Goal: Task Accomplishment & Management: Manage account settings

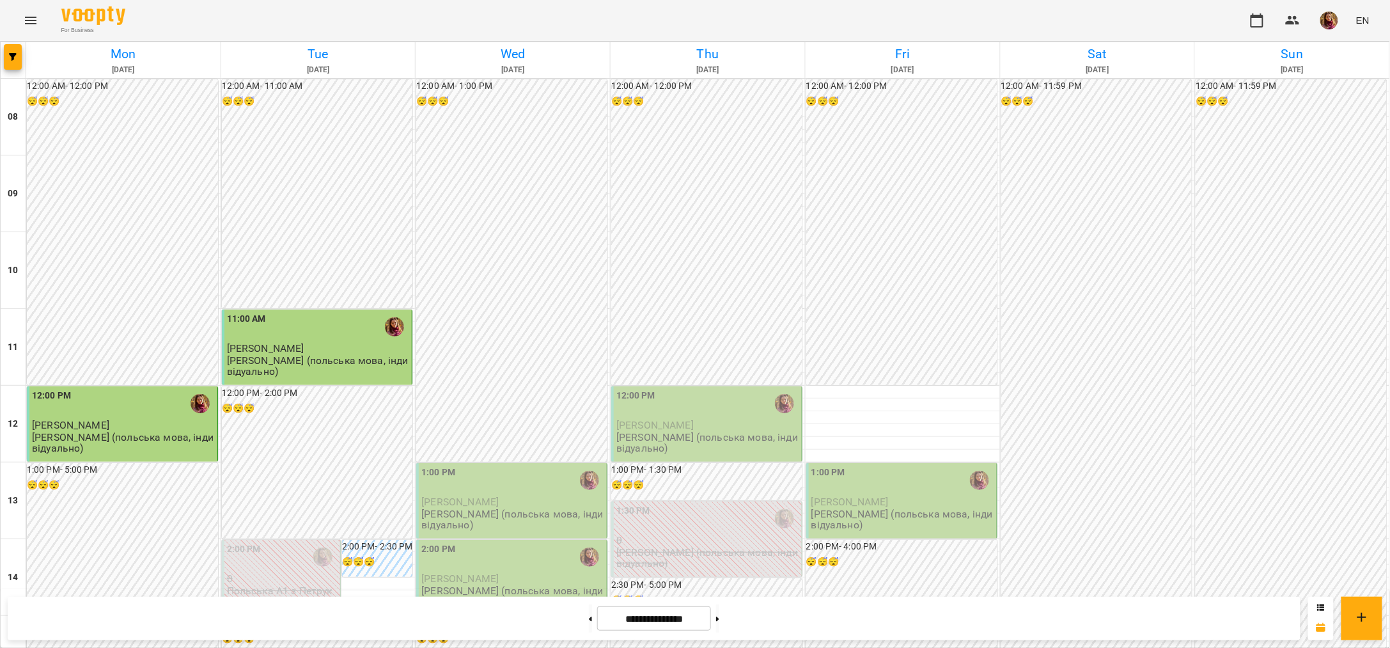
scroll to position [160, 0]
click at [518, 465] on div "1:00 PM" at bounding box center [512, 480] width 183 height 31
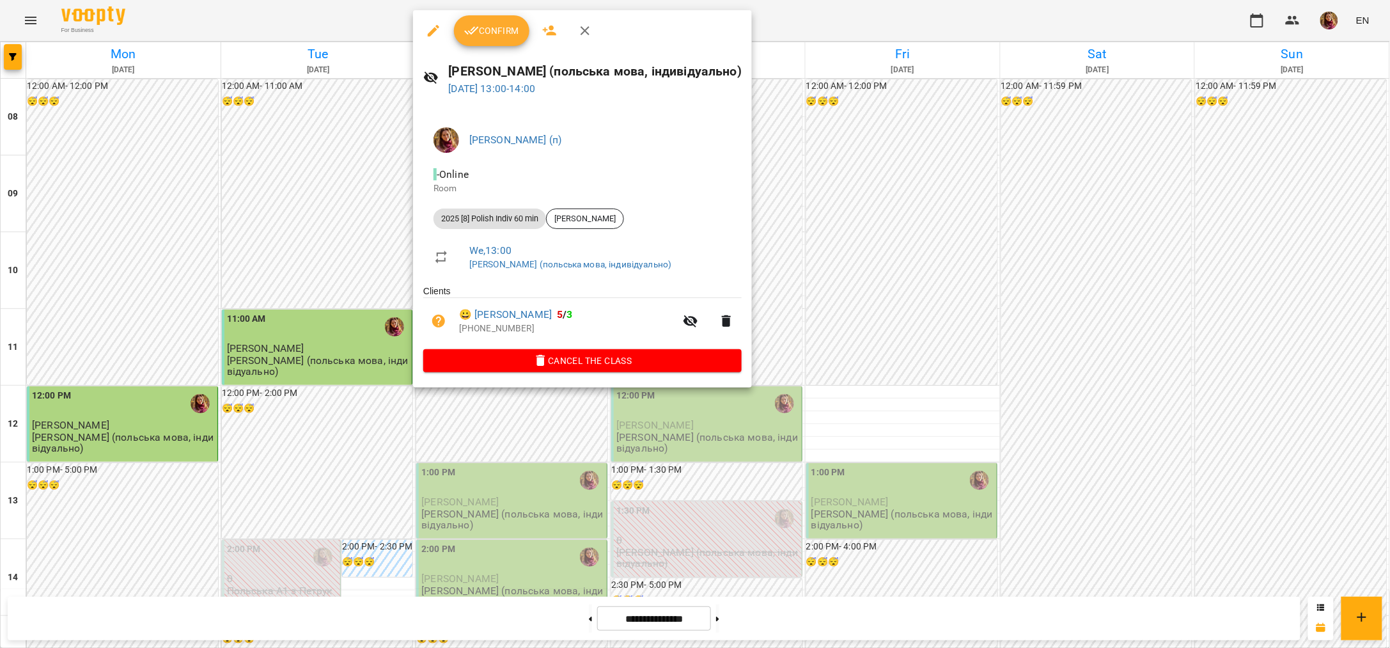
click at [503, 36] on span "Confirm" at bounding box center [491, 30] width 55 height 15
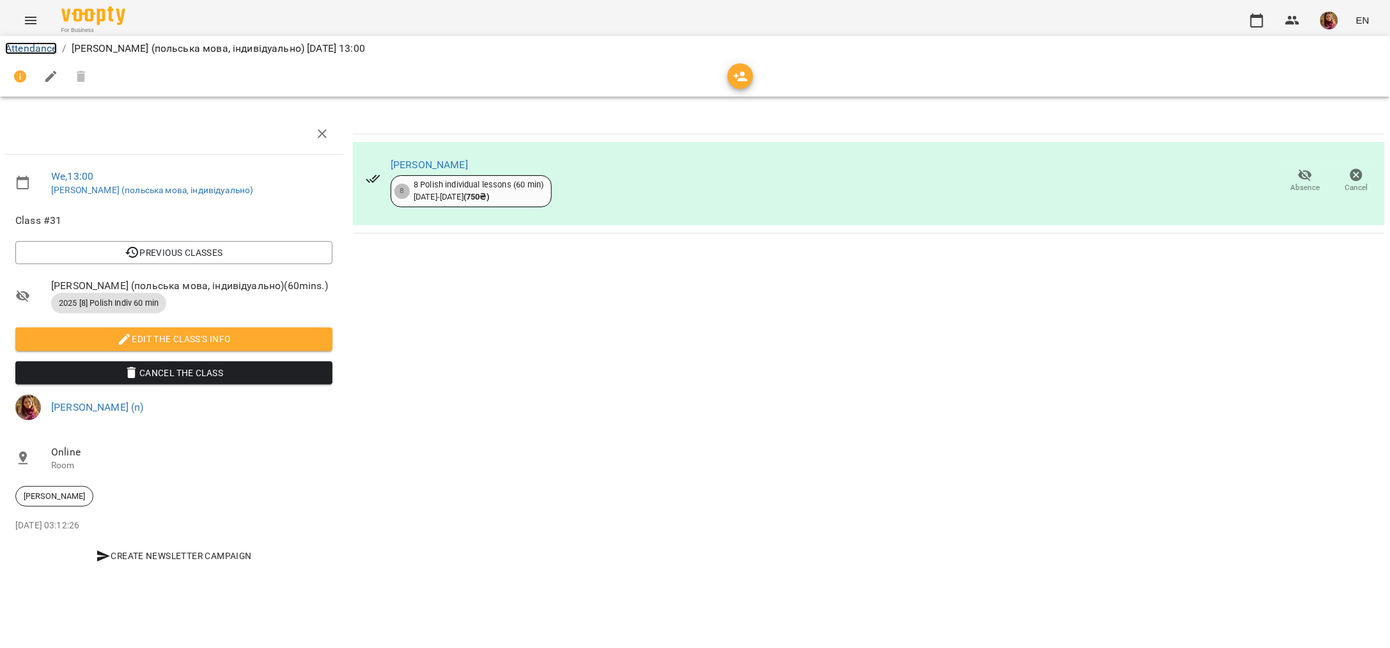
click at [42, 44] on link "Attendance" at bounding box center [31, 48] width 52 height 12
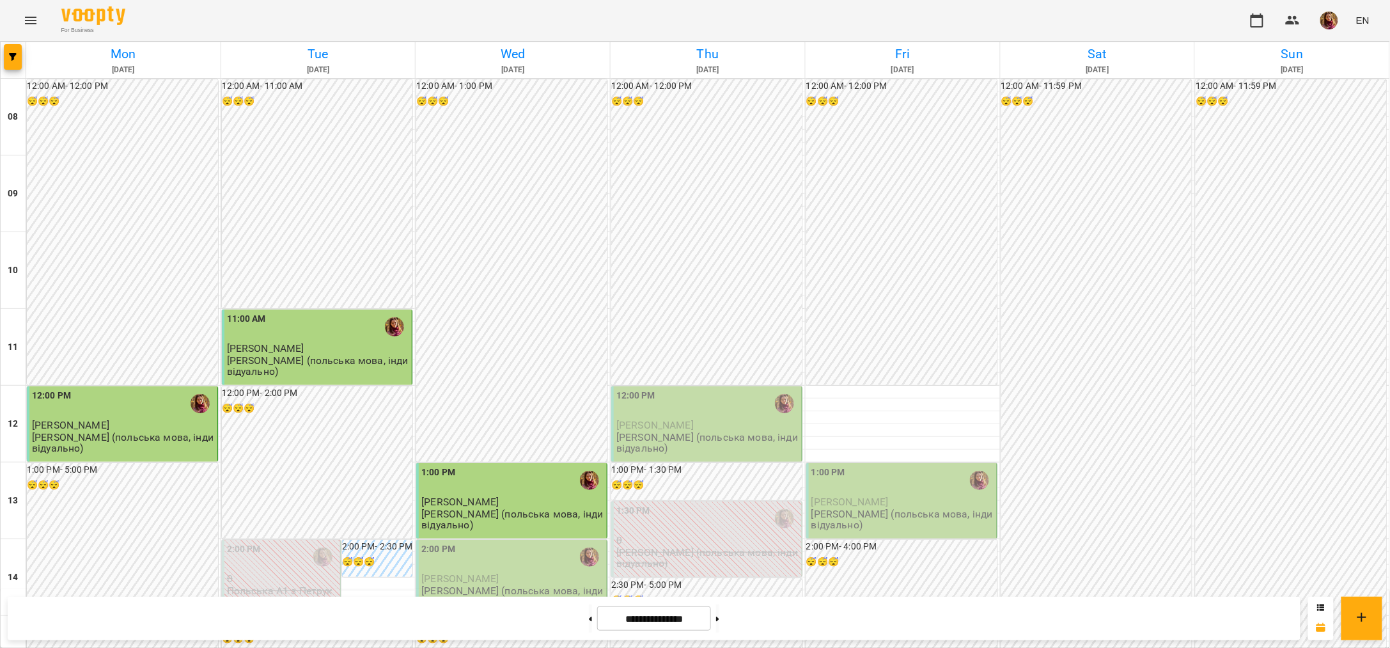
scroll to position [320, 0]
click at [507, 542] on div "2:00 PM" at bounding box center [512, 556] width 183 height 29
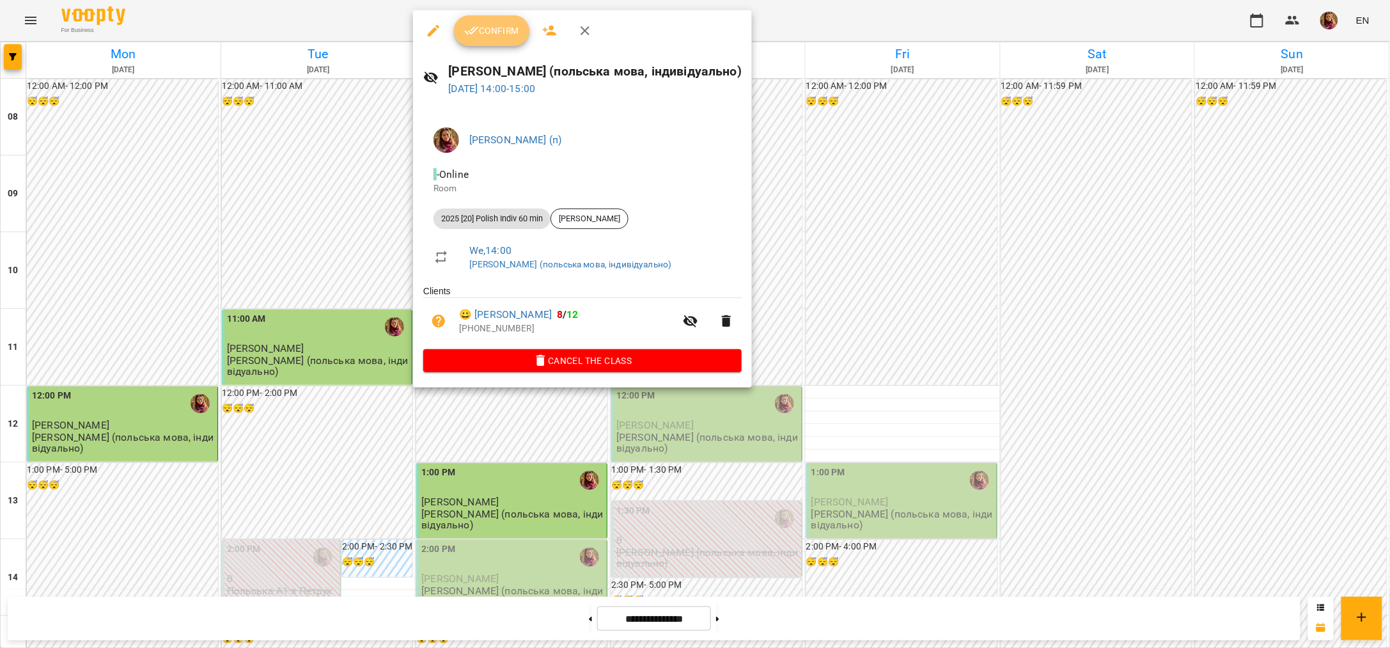
click at [492, 28] on span "Confirm" at bounding box center [491, 30] width 55 height 15
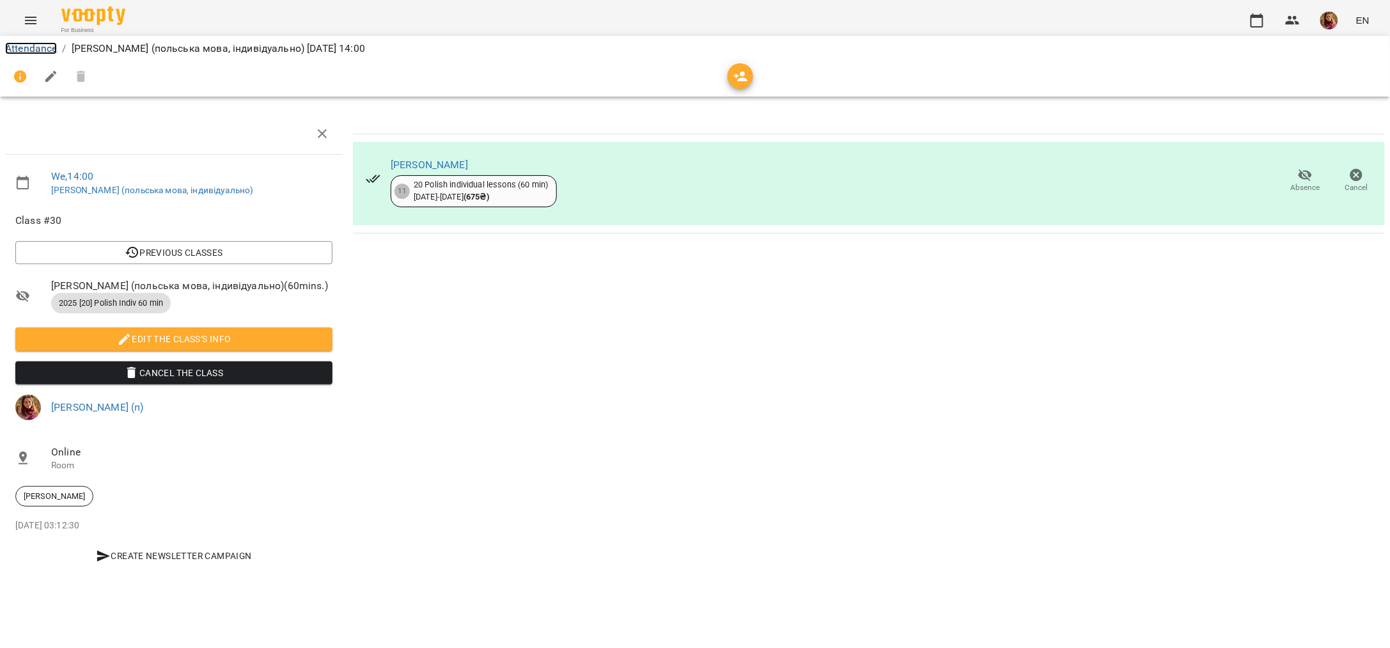
click at [45, 51] on link "Attendance" at bounding box center [31, 48] width 52 height 12
click at [45, 51] on div "Attendance / [PERSON_NAME] (польська мова, індивідуально) [DATE] 14:00 We , 14:…" at bounding box center [695, 313] width 1390 height 542
